Goal: Check status

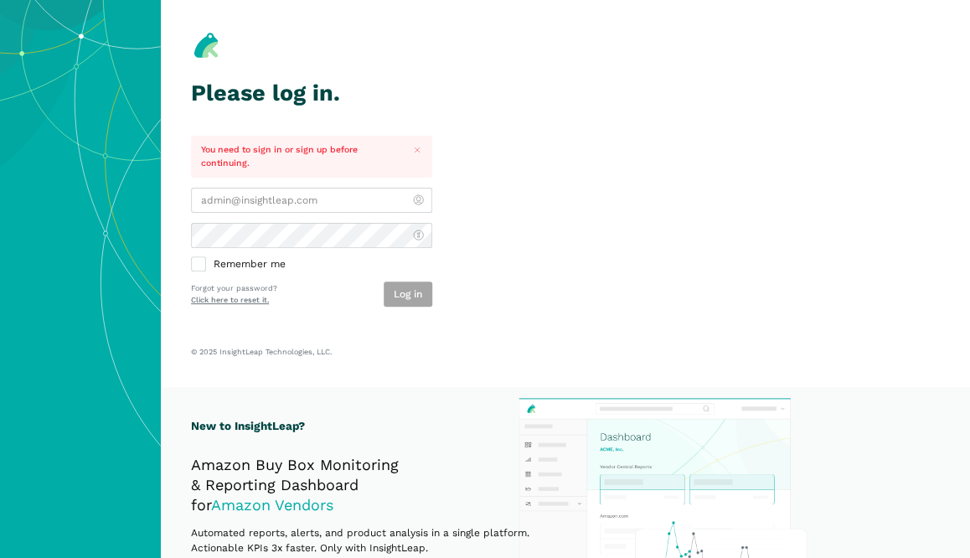
click at [191, 213] on div at bounding box center [191, 213] width 0 height 0
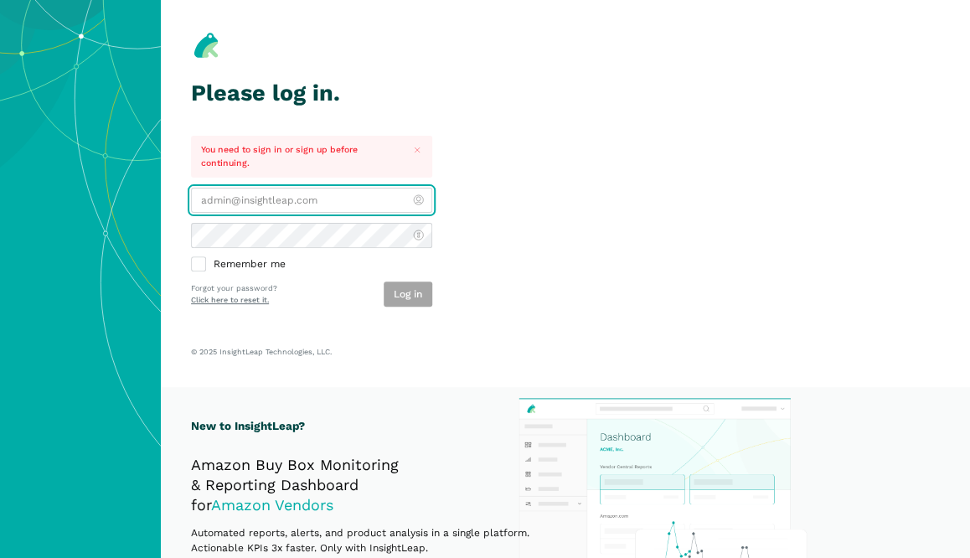
type input "[EMAIL_ADDRESS][DOMAIN_NAME]"
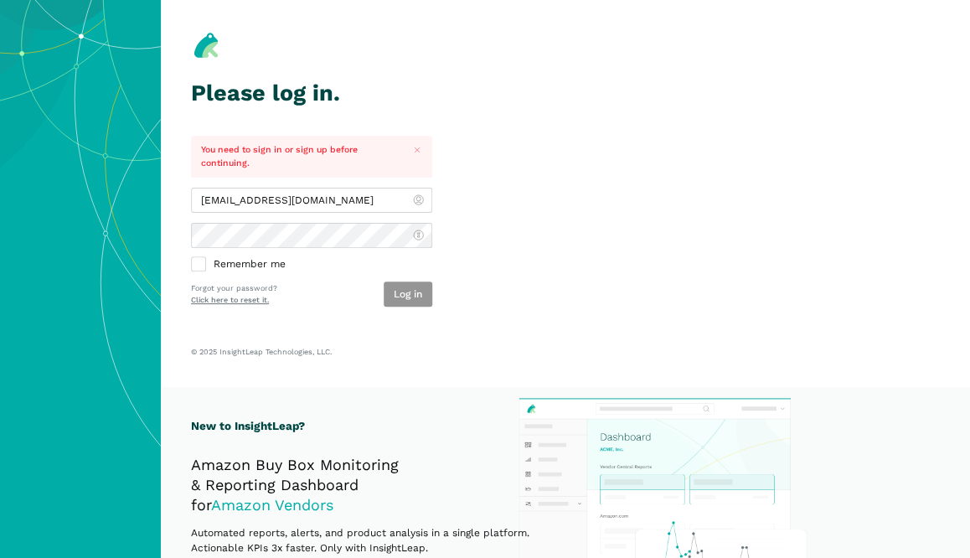
click at [404, 295] on button "Log in" at bounding box center [408, 293] width 49 height 25
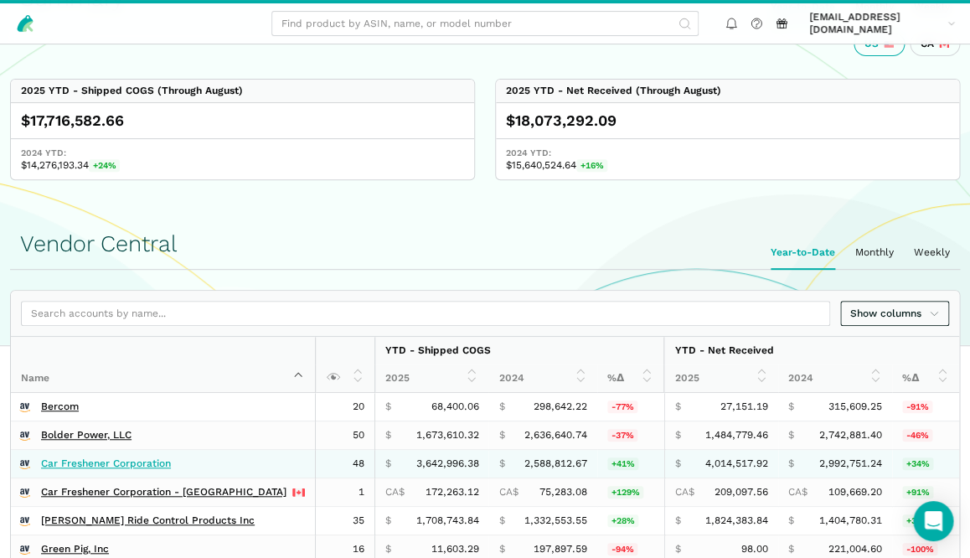
scroll to position [91, 0]
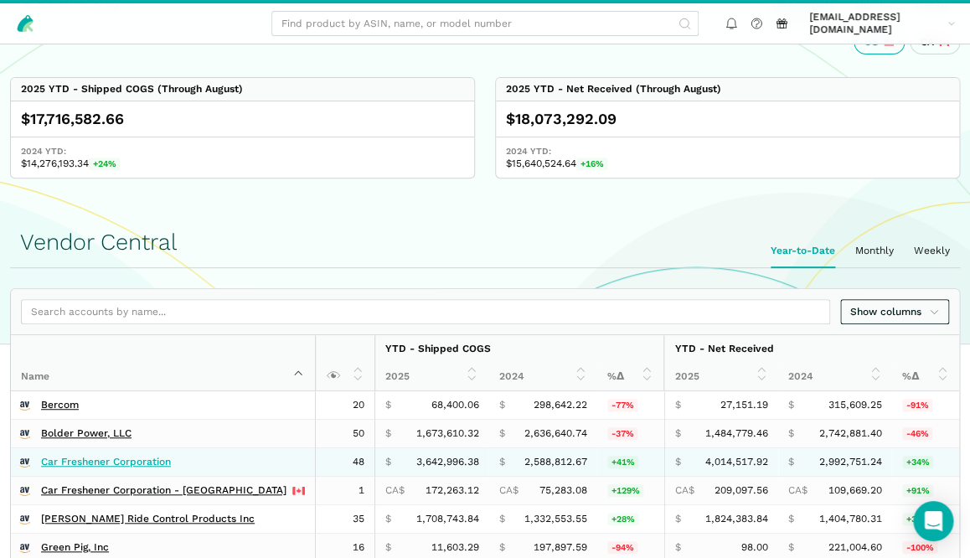
click at [122, 459] on link "Car Freshener Corporation" at bounding box center [106, 462] width 130 height 13
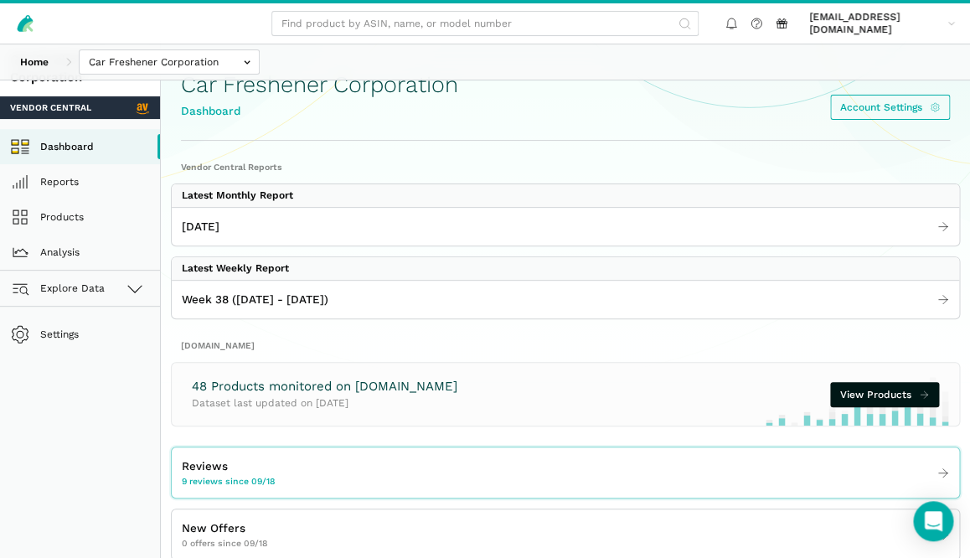
scroll to position [34, 0]
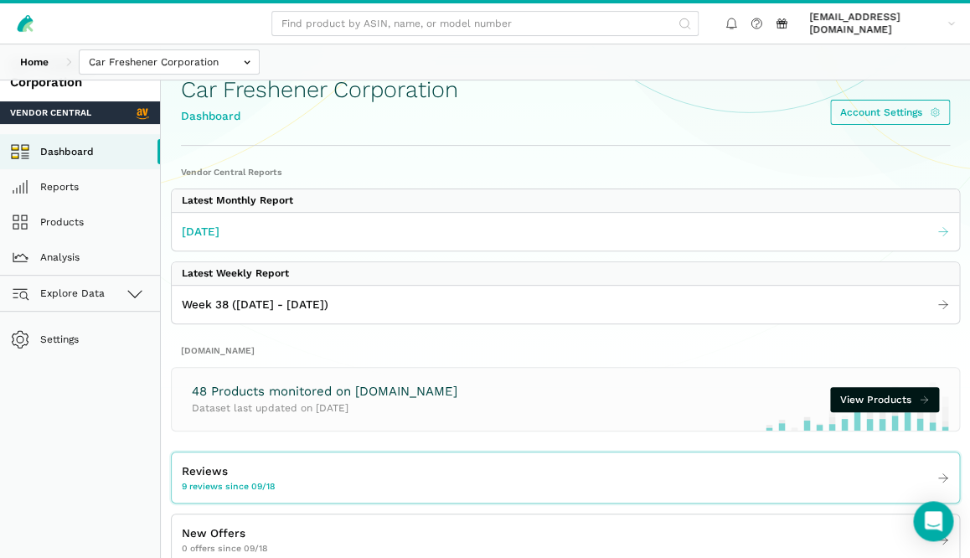
click at [219, 224] on span "[DATE]" at bounding box center [201, 232] width 38 height 18
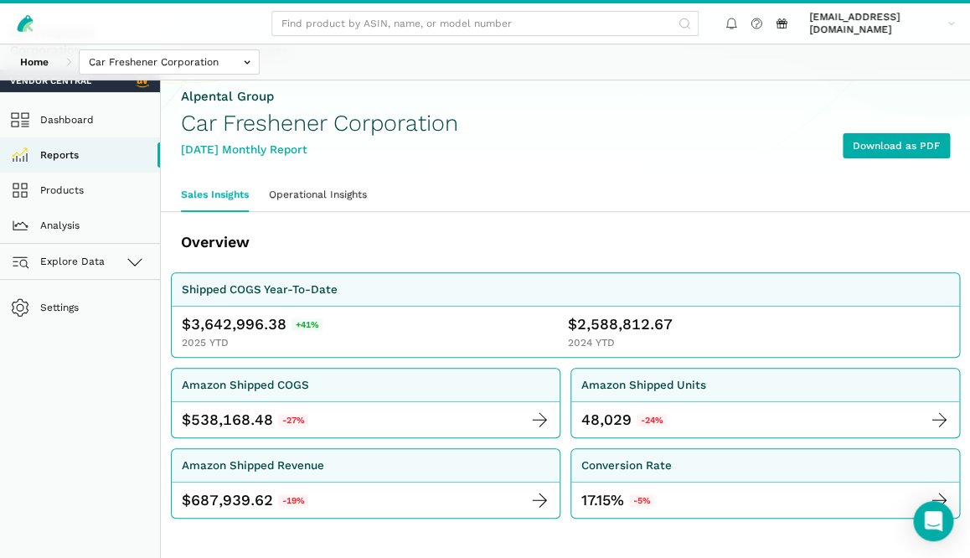
scroll to position [84, 0]
